Goal: Task Accomplishment & Management: Use online tool/utility

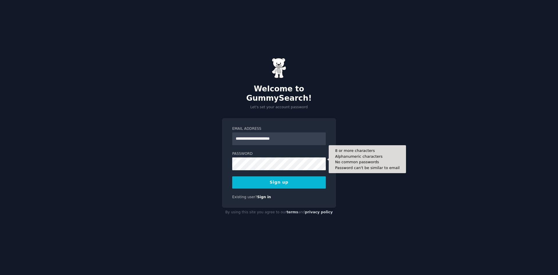
type input "**********"
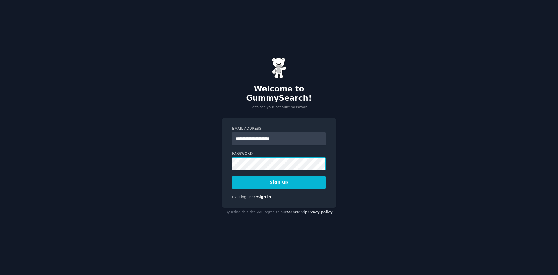
click at [232, 176] on button "Sign up" at bounding box center [279, 182] width 94 height 12
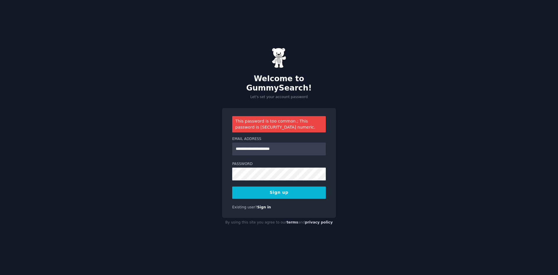
click at [285, 187] on button "Sign up" at bounding box center [279, 192] width 94 height 12
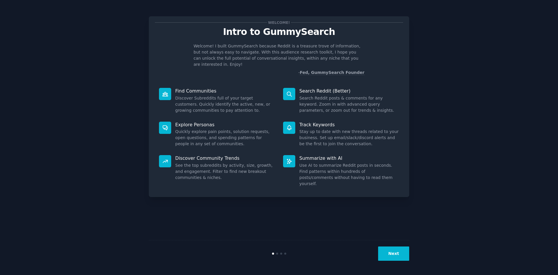
click at [388, 255] on button "Next" at bounding box center [393, 253] width 31 height 14
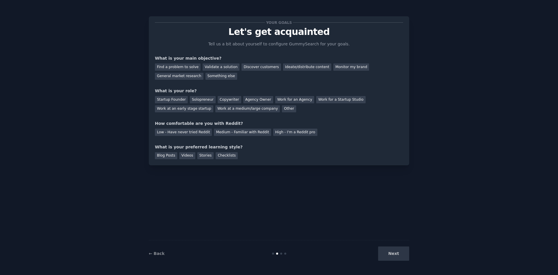
click at [388, 255] on div "Next" at bounding box center [365, 253] width 87 height 14
click at [199, 101] on div "Solopreneur" at bounding box center [203, 99] width 26 height 7
click at [218, 99] on div "Copywriter" at bounding box center [230, 99] width 24 height 7
click at [234, 91] on div "What is your role?" at bounding box center [279, 91] width 248 height 6
click at [202, 101] on div "Solopreneur" at bounding box center [203, 99] width 26 height 7
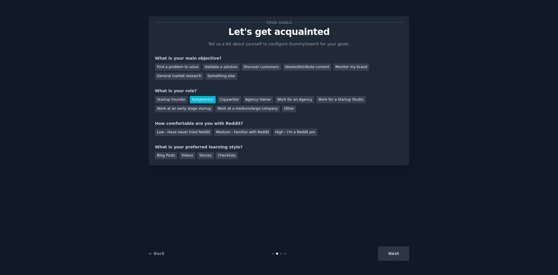
click at [398, 254] on div "Next" at bounding box center [365, 253] width 87 height 14
click at [206, 76] on div "Something else" at bounding box center [222, 76] width 32 height 7
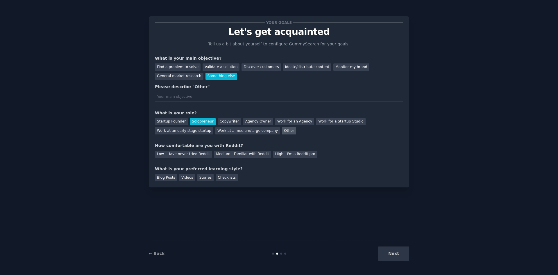
click at [282, 129] on div "Other" at bounding box center [289, 130] width 14 height 7
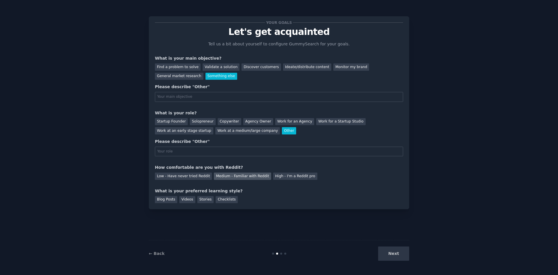
click at [243, 175] on div "Medium - Familiar with Reddit" at bounding box center [242, 175] width 57 height 7
click at [202, 124] on div "Solopreneur" at bounding box center [203, 121] width 26 height 7
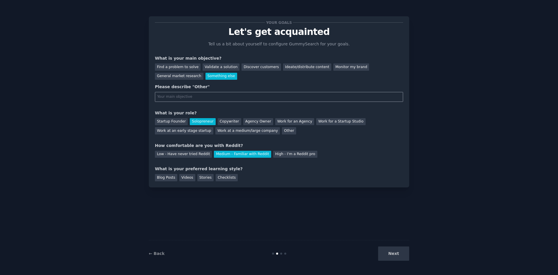
click at [213, 97] on input "text" at bounding box center [279, 97] width 248 height 10
click at [181, 178] on div "Videos" at bounding box center [187, 177] width 16 height 7
click at [224, 97] on input "text" at bounding box center [279, 97] width 248 height 10
type input "n/a"
click at [395, 253] on button "Next" at bounding box center [393, 253] width 31 height 14
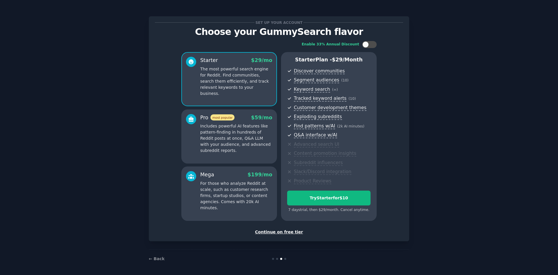
click at [288, 233] on div "Continue on free tier" at bounding box center [279, 232] width 248 height 6
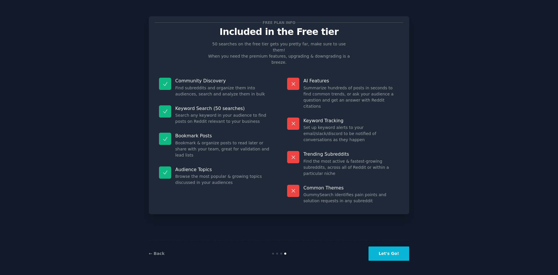
click at [387, 254] on button "Let's Go!" at bounding box center [389, 253] width 41 height 14
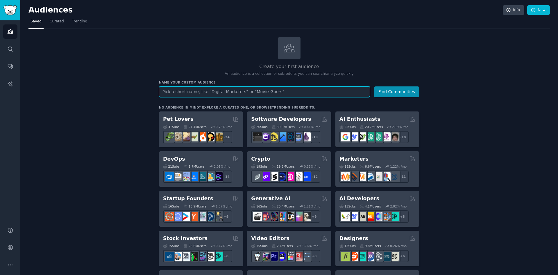
click at [285, 89] on input "text" at bounding box center [264, 91] width 211 height 11
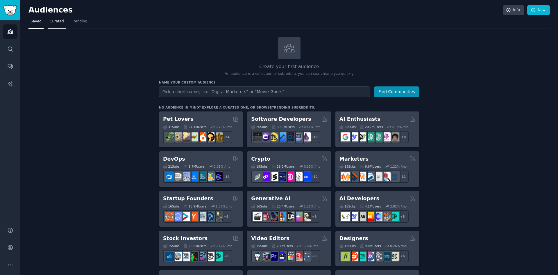
click at [59, 24] on link "Curated" at bounding box center [57, 23] width 18 height 12
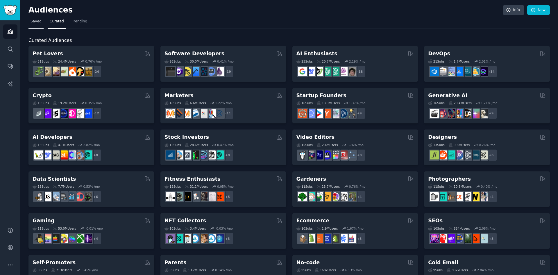
click at [42, 19] on link "Saved" at bounding box center [35, 23] width 15 height 12
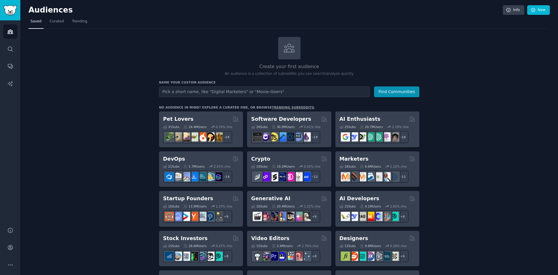
click at [288, 91] on input "text" at bounding box center [264, 91] width 211 height 11
type input "AI"
click at [374, 86] on button "Find Communities" at bounding box center [396, 91] width 45 height 11
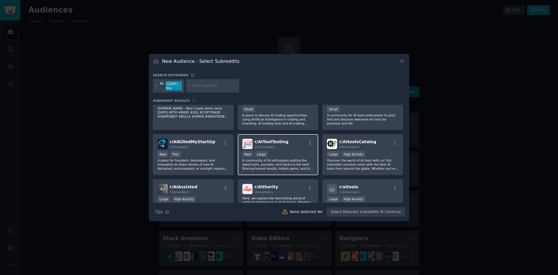
scroll to position [244, 0]
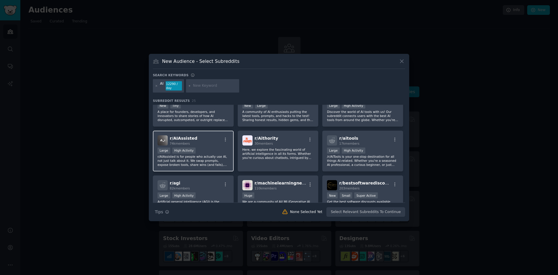
click at [220, 149] on div "Large High Activity" at bounding box center [194, 150] width 72 height 7
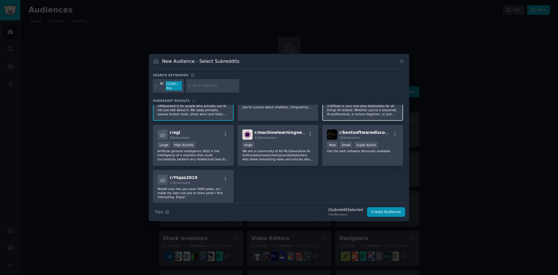
scroll to position [308, 0]
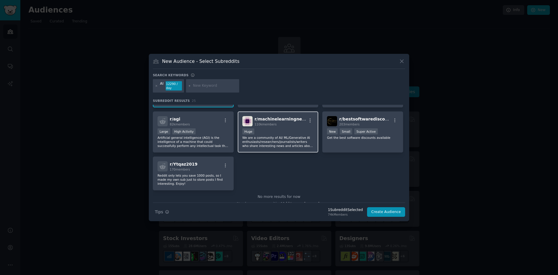
click at [272, 135] on p "We are a community of AI/ ML/Generative AI enthusiasts/researchers/journalists/…" at bounding box center [278, 141] width 72 height 12
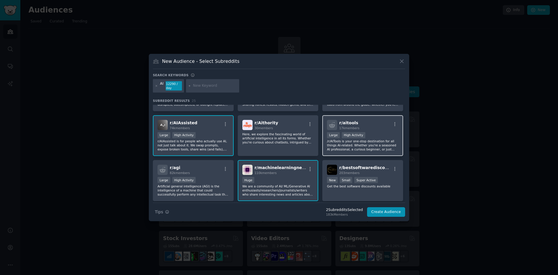
scroll to position [211, 0]
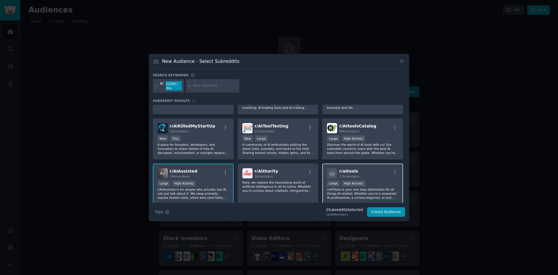
click at [387, 181] on div "Large High Activity" at bounding box center [363, 183] width 72 height 7
click at [372, 149] on p "Discover the world of AI tools with us! Our subreddit connects users with the b…" at bounding box center [363, 148] width 72 height 12
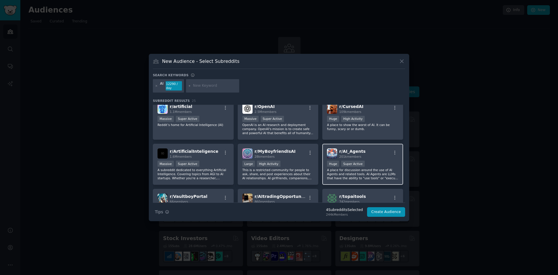
scroll to position [114, 0]
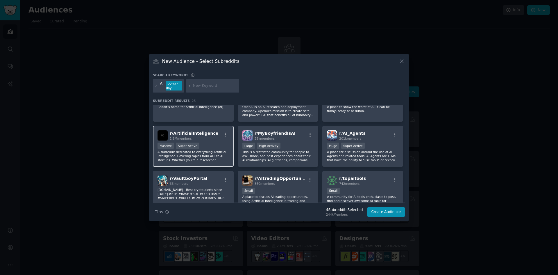
click at [209, 138] on div "r/ ArtificialInteligence 1.6M members Massive Super Active A subreddit dedicate…" at bounding box center [193, 146] width 81 height 41
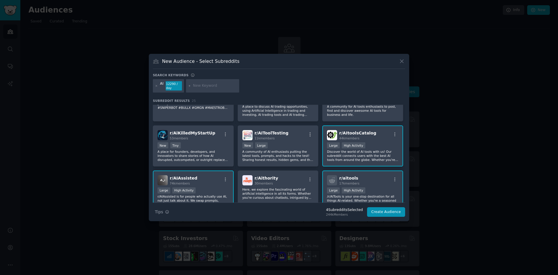
scroll to position [194, 0]
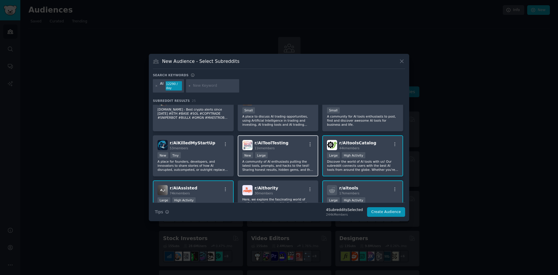
click at [297, 144] on div "r/ AIToolTesting 11k members" at bounding box center [278, 145] width 72 height 10
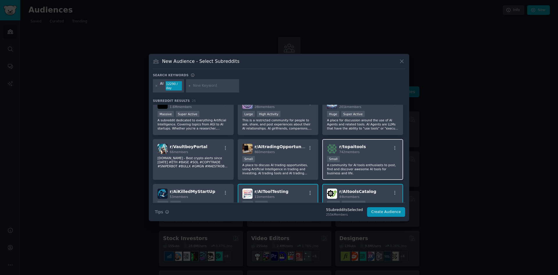
scroll to position [97, 0]
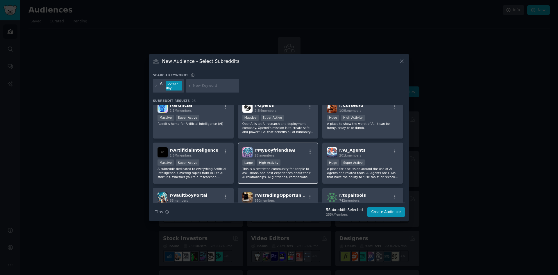
click at [297, 153] on div "r/ MyBoyfriendIsAI 28k members" at bounding box center [278, 152] width 72 height 10
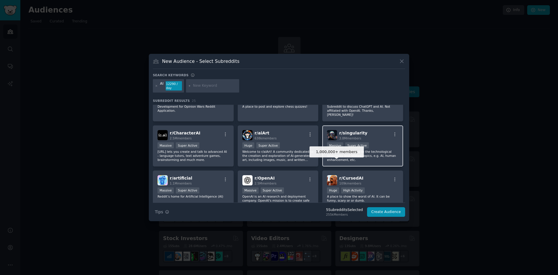
scroll to position [0, 0]
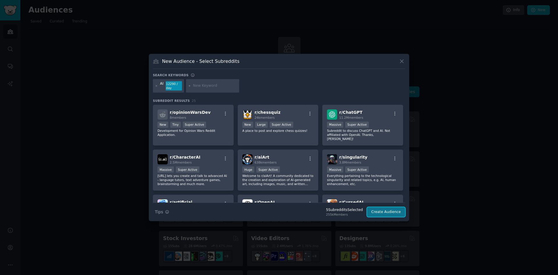
click at [386, 213] on button "Create Audience" at bounding box center [386, 212] width 38 height 10
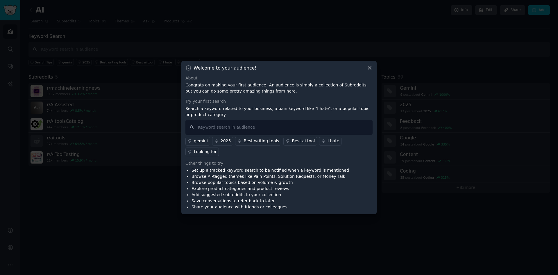
click at [370, 71] on icon at bounding box center [370, 68] width 6 height 6
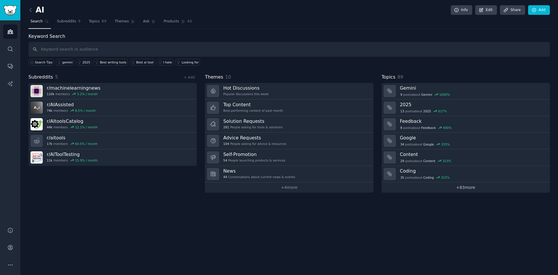
click at [454, 189] on link "+ 83 more" at bounding box center [466, 187] width 168 height 10
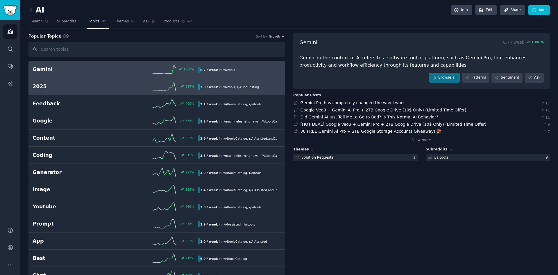
click at [96, 90] on h2 "2025" at bounding box center [74, 86] width 83 height 7
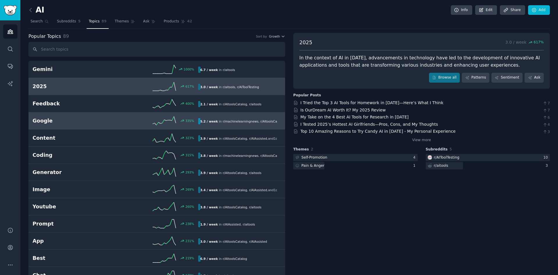
scroll to position [49, 0]
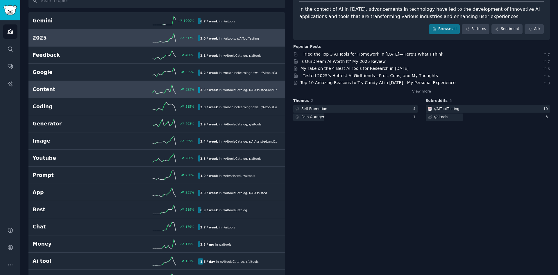
click at [118, 88] on div "323 %" at bounding box center [156, 89] width 83 height 9
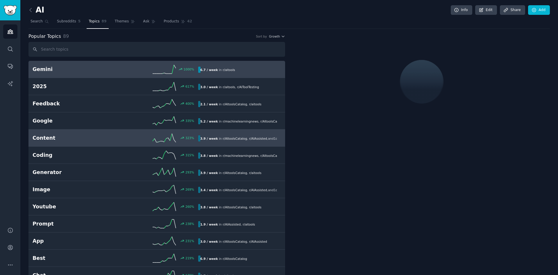
click at [138, 70] on div "1000 %" at bounding box center [156, 69] width 83 height 9
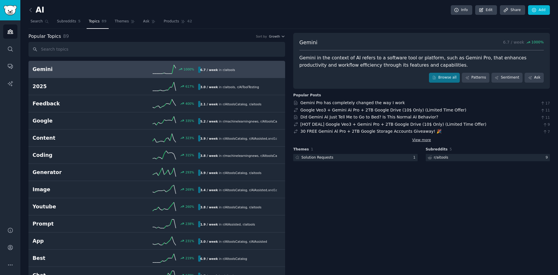
click at [419, 141] on link "View more" at bounding box center [421, 140] width 19 height 5
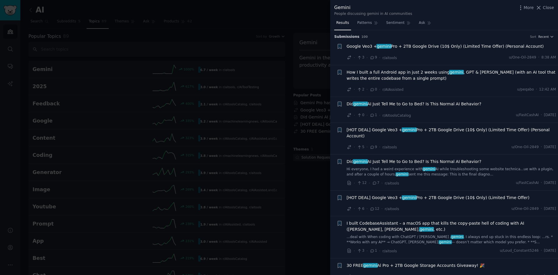
drag, startPoint x: 546, startPoint y: 9, endPoint x: 475, endPoint y: 26, distance: 72.5
click at [546, 9] on span "Close" at bounding box center [548, 8] width 11 height 6
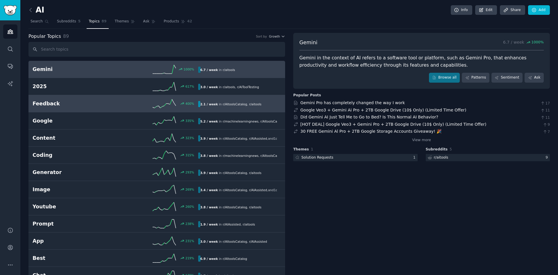
click at [150, 105] on div "400 %" at bounding box center [156, 103] width 83 height 9
